Goal: Task Accomplishment & Management: Manage account settings

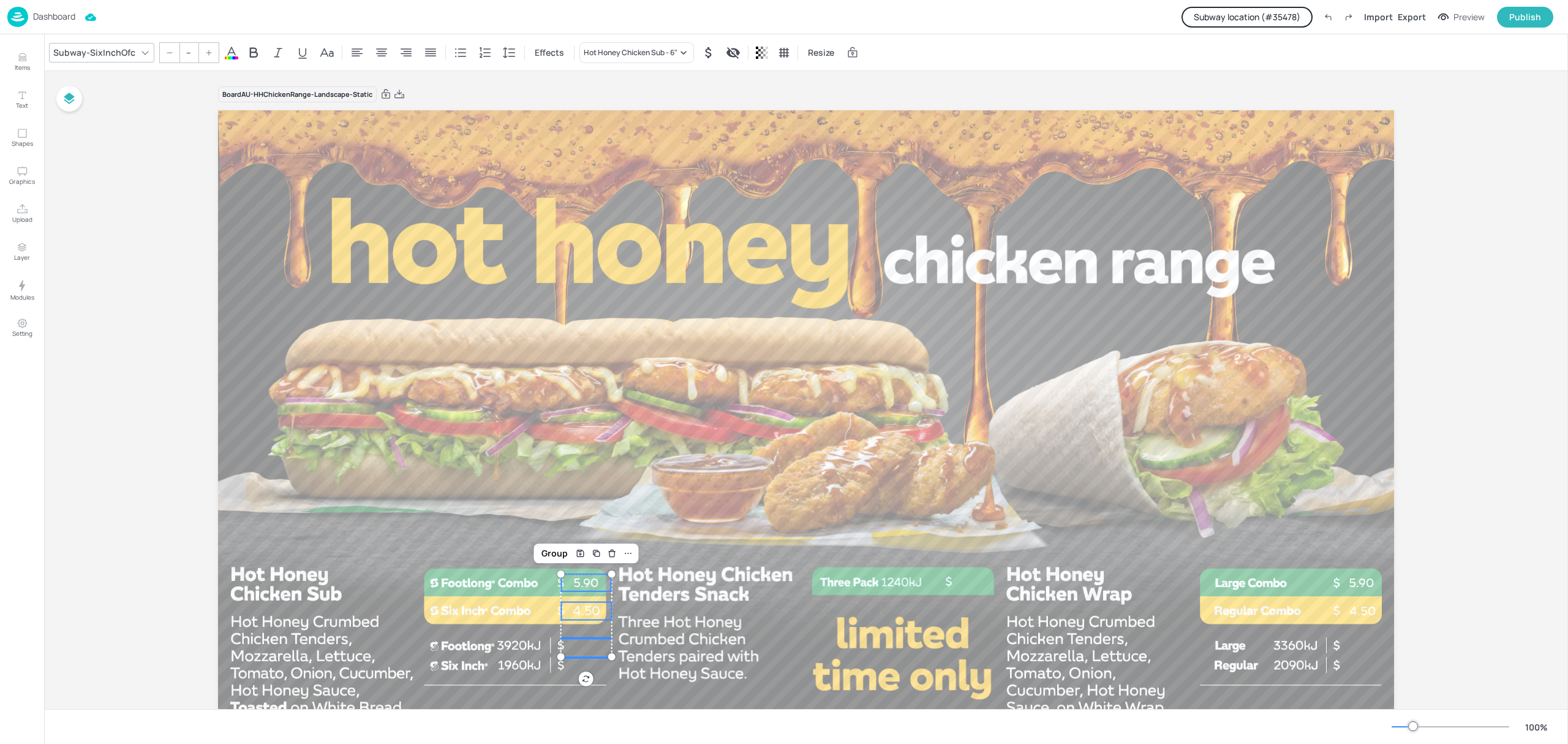
scroll to position [93, 0]
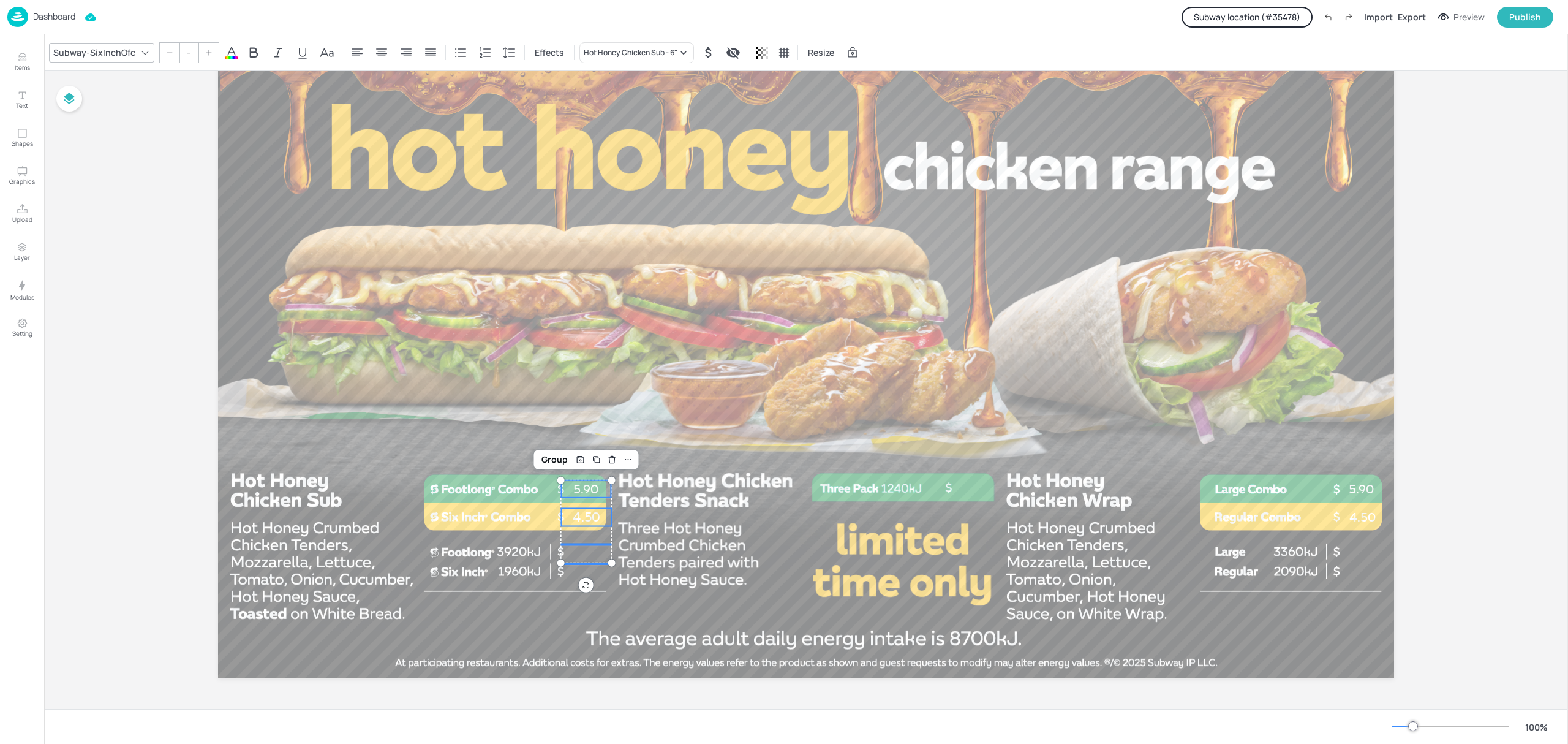
click at [65, 15] on p "Dashboard" at bounding box center [55, 16] width 42 height 9
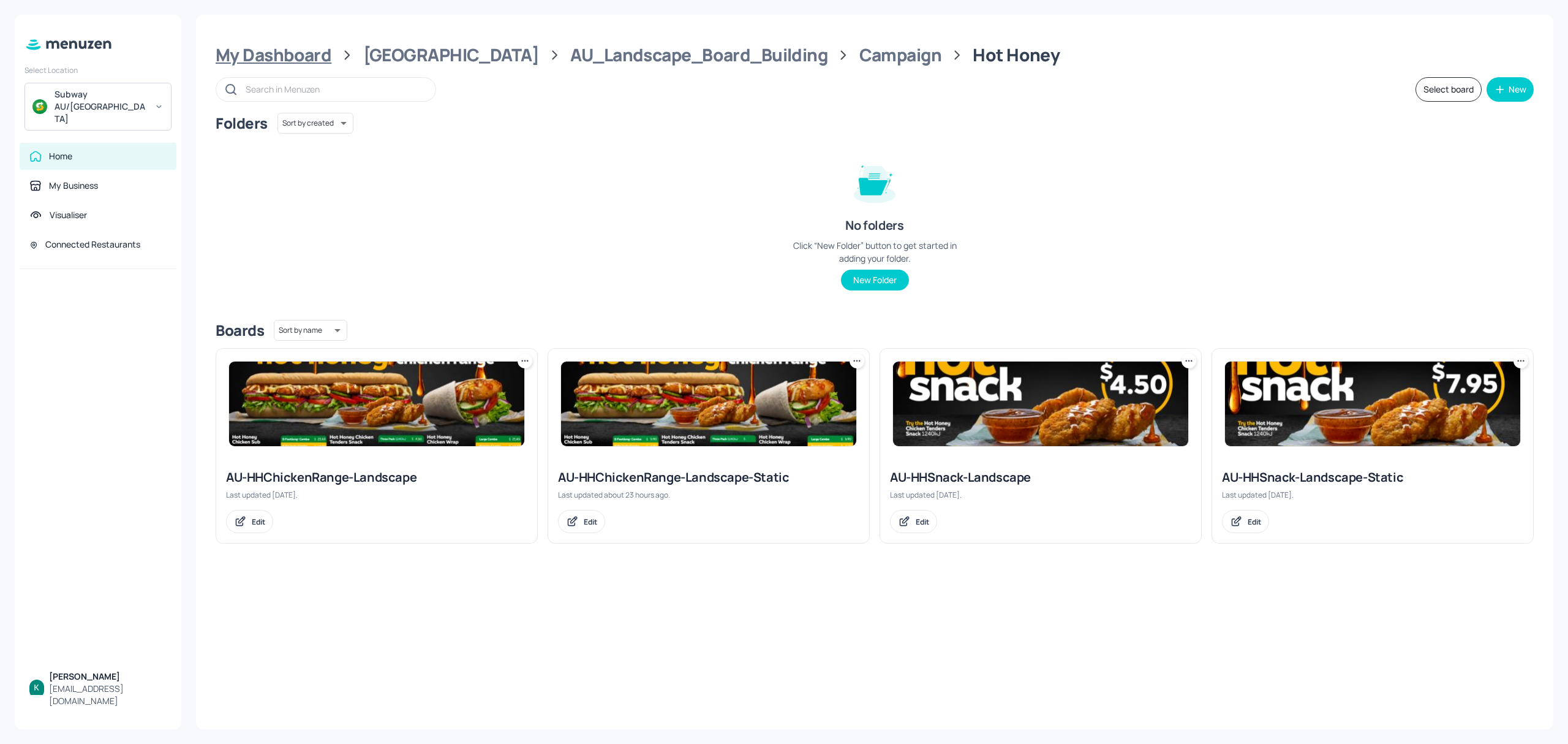
click at [295, 55] on div "My Dashboard" at bounding box center [273, 55] width 116 height 22
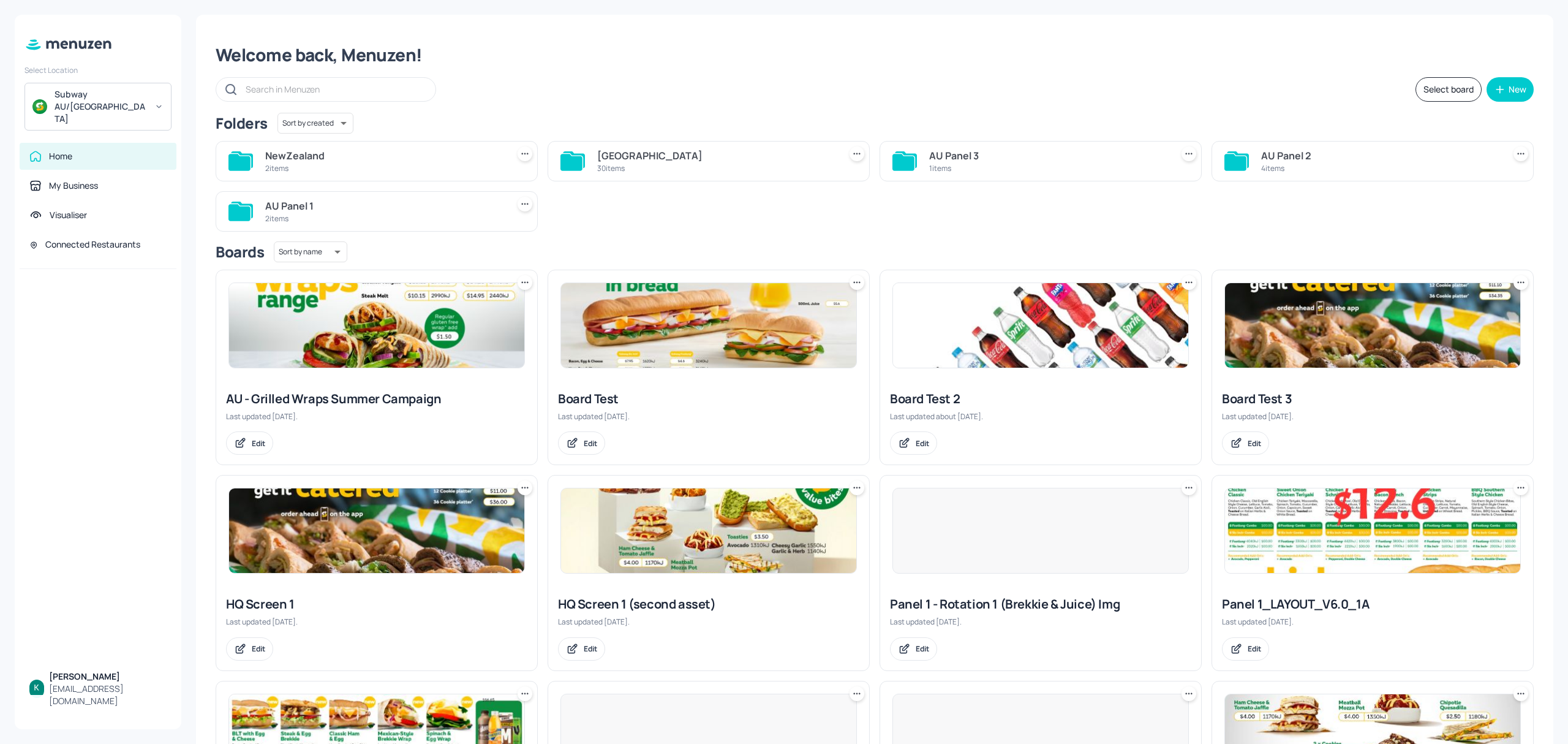
click at [407, 166] on div "2 items" at bounding box center [384, 168] width 238 height 10
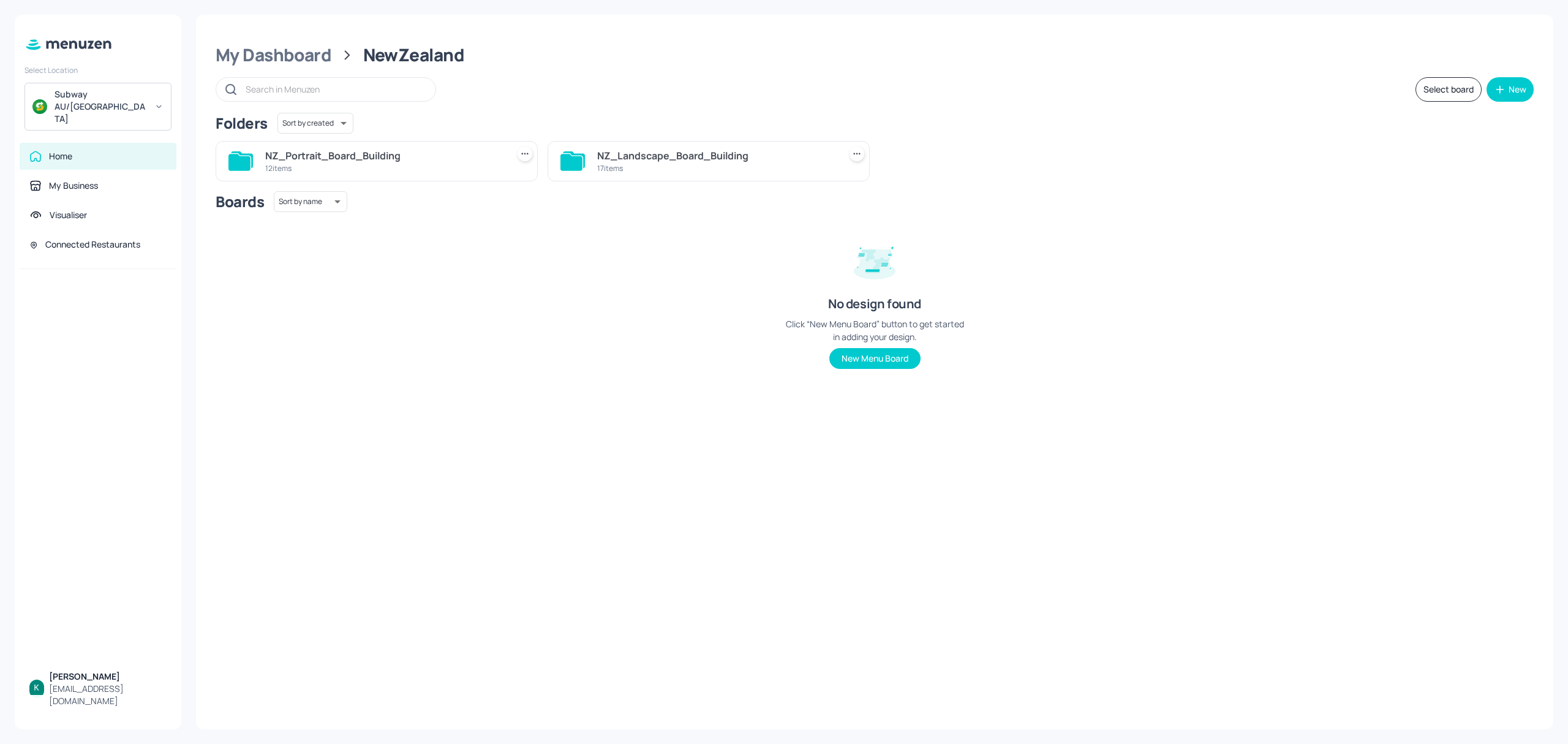
click at [665, 162] on div "NZ_Landscape_Board_Building" at bounding box center [716, 155] width 238 height 15
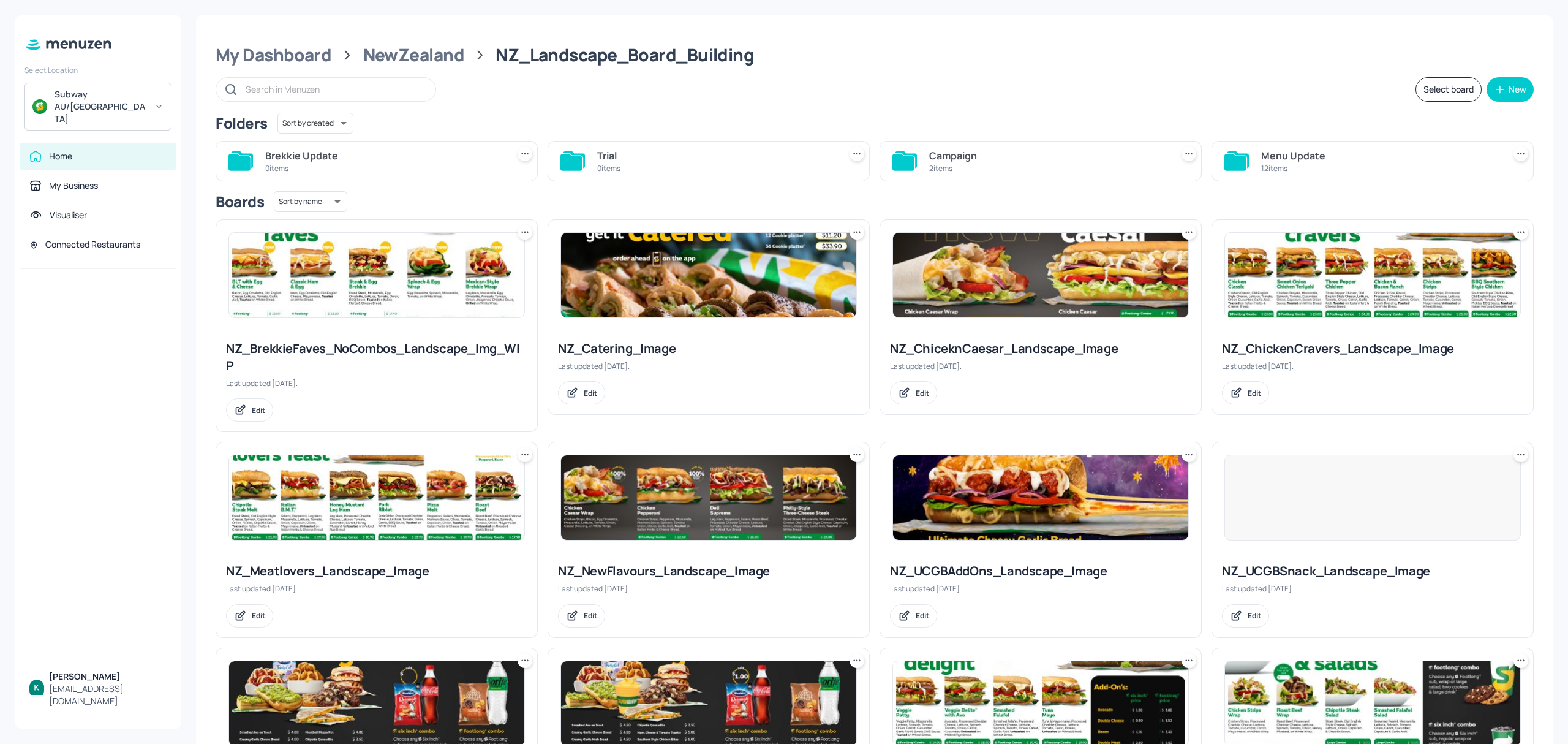
click at [1046, 160] on div "Campaign" at bounding box center [1048, 155] width 238 height 15
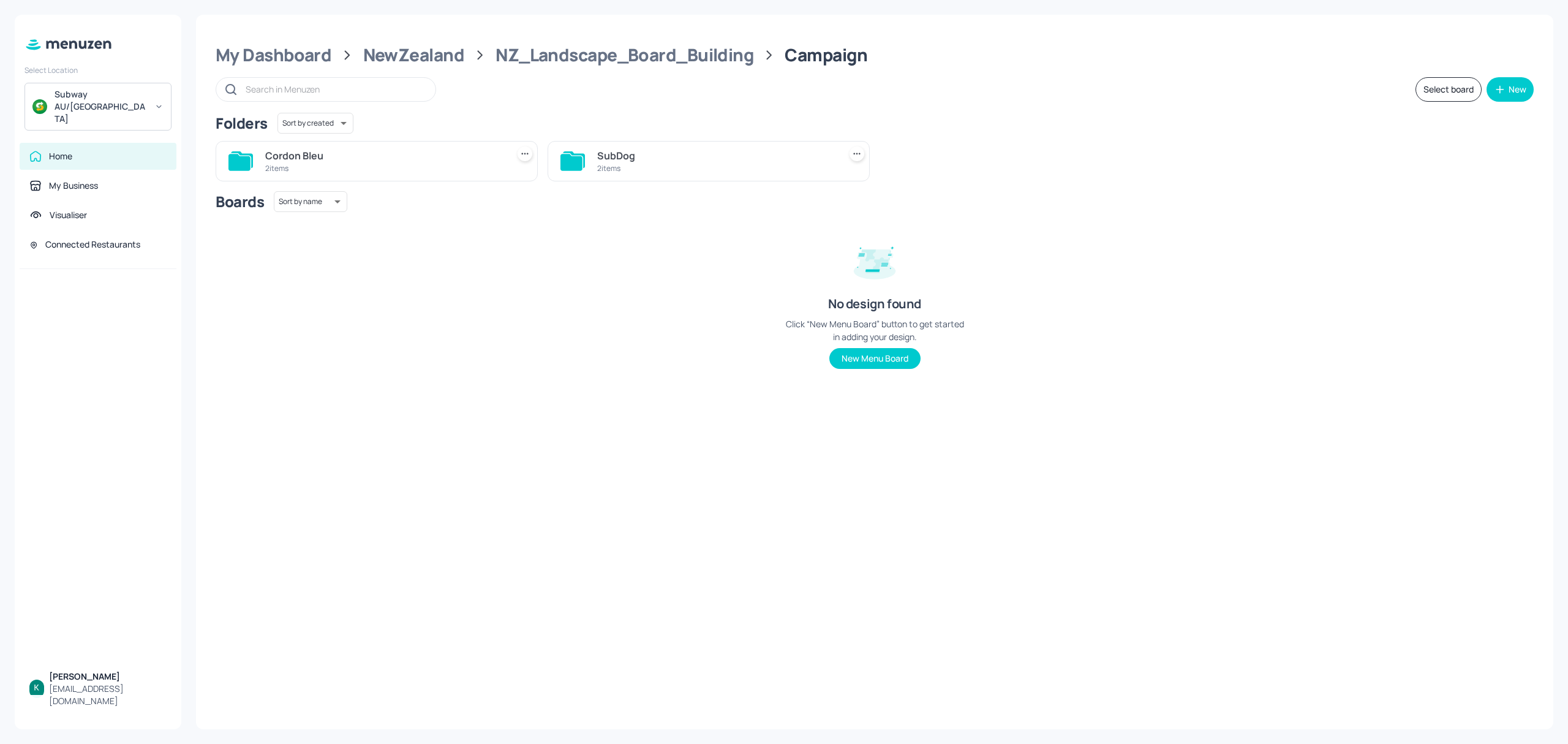
click at [395, 154] on div "Cordon Bleu" at bounding box center [384, 155] width 238 height 15
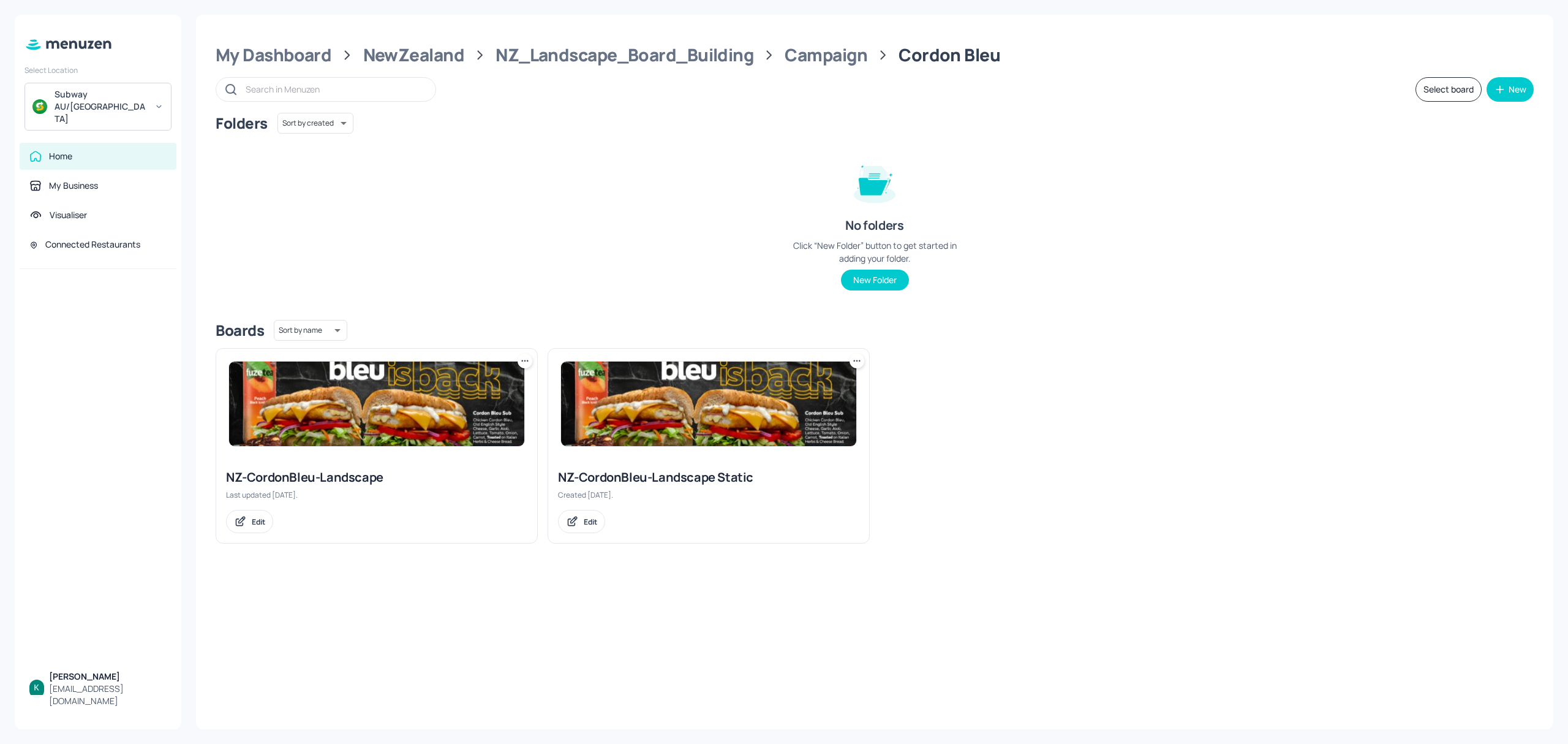
click at [684, 464] on div "NZ-CordonBleu-Landscape Static Created [DATE]. Edit" at bounding box center [708, 501] width 321 height 84
click at [689, 479] on div "NZ-CordonBleu-Landscape Static" at bounding box center [708, 477] width 301 height 17
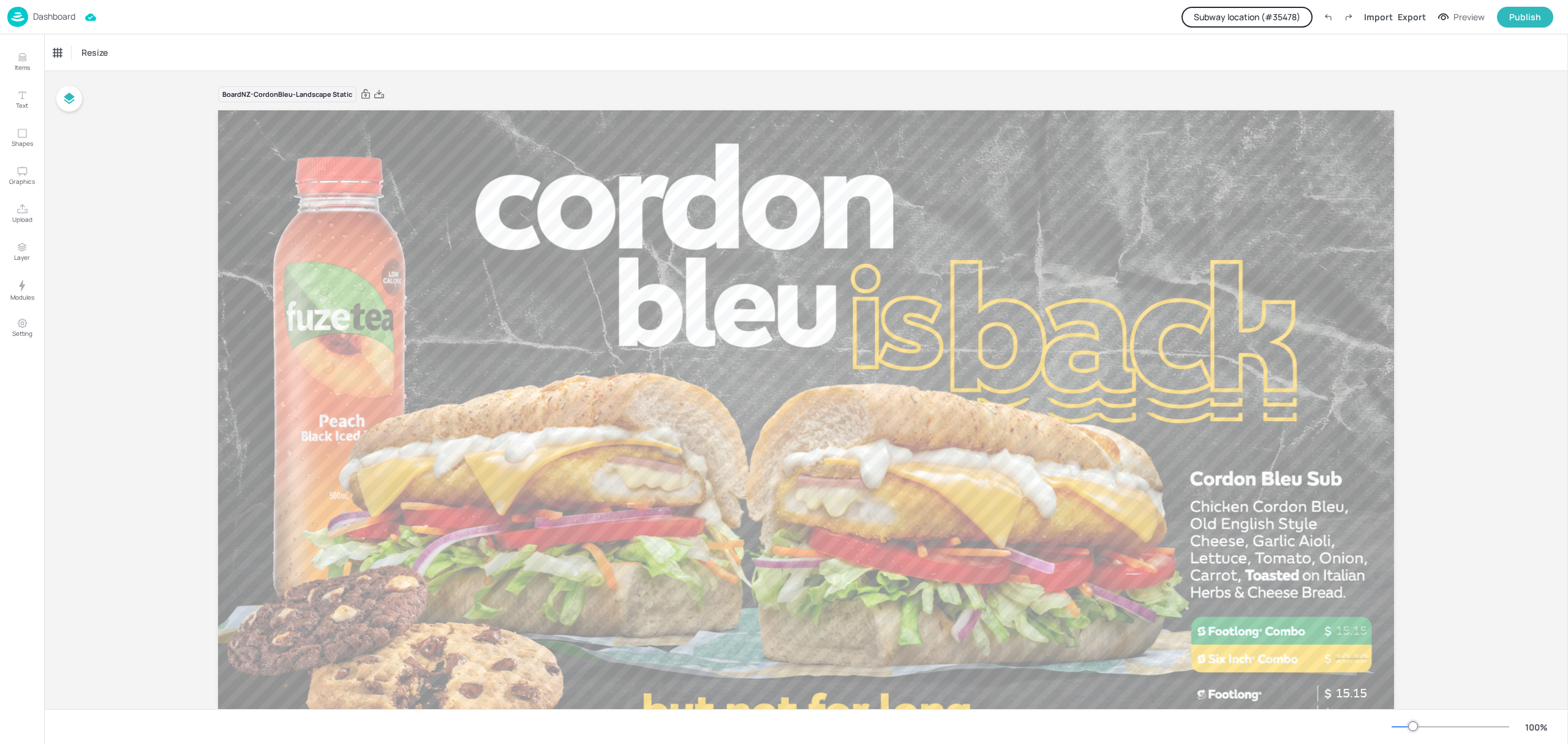
click at [1282, 13] on button "Subway location (# 35478 )" at bounding box center [1247, 17] width 131 height 21
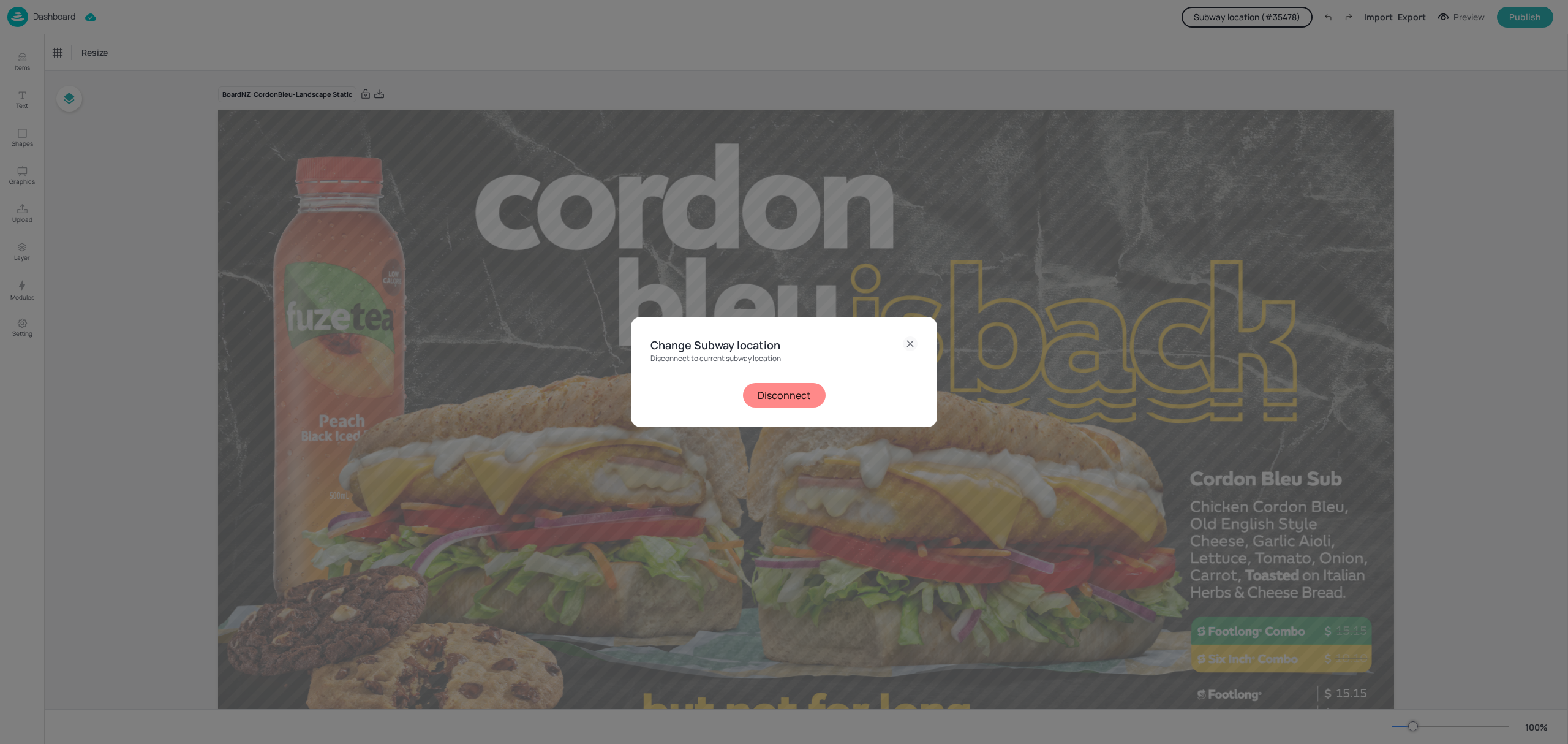
click at [807, 395] on button "Disconnect" at bounding box center [784, 395] width 82 height 25
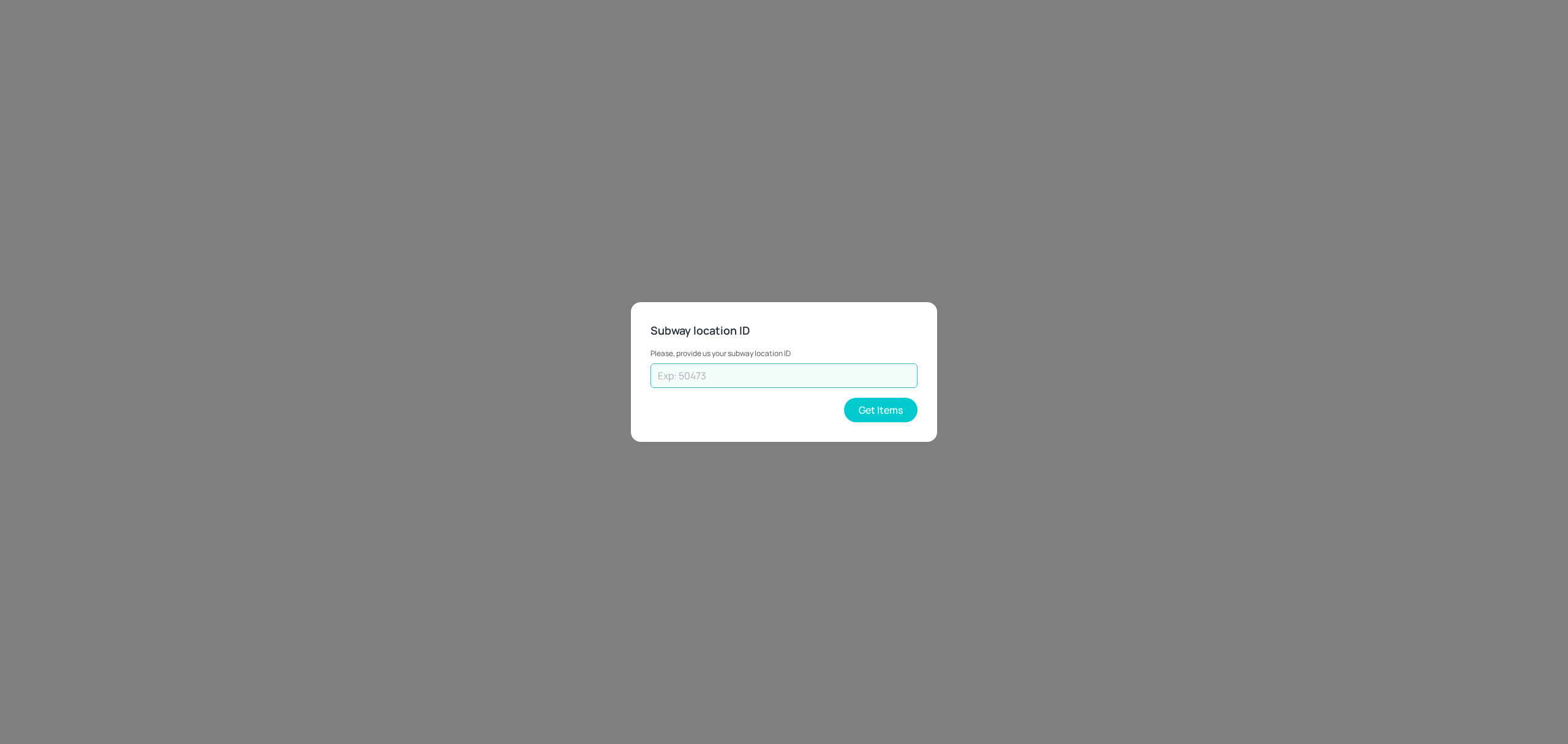
click at [863, 368] on input "text" at bounding box center [784, 376] width 267 height 25
type input "70308"
click at [873, 406] on button "Get Items" at bounding box center [881, 410] width 74 height 25
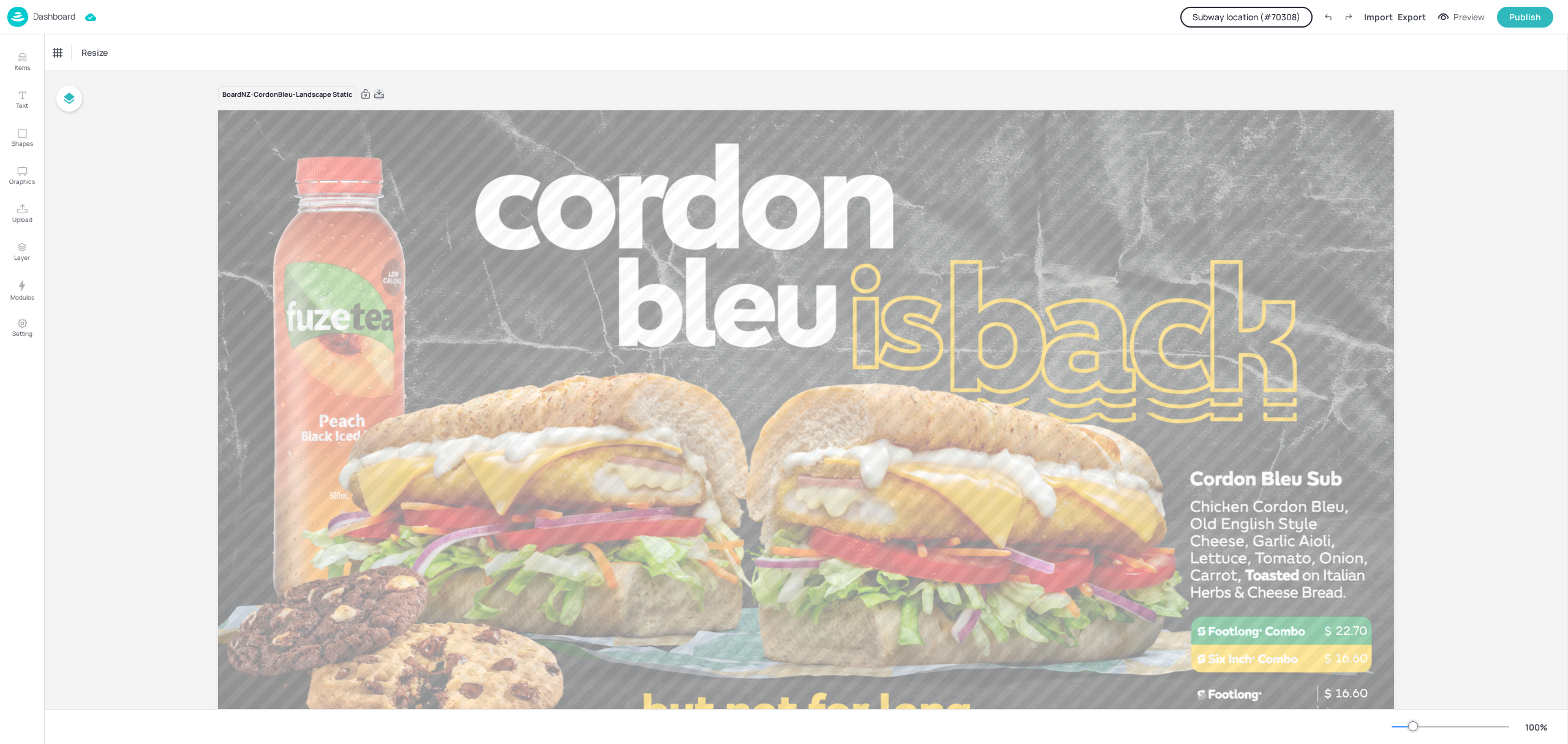
click at [374, 93] on icon at bounding box center [379, 94] width 11 height 12
